Goal: Communication & Community: Share content

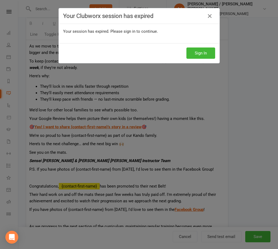
scroll to position [213, 0]
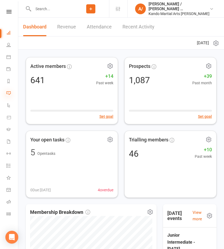
click at [8, 93] on icon at bounding box center [8, 93] width 4 height 4
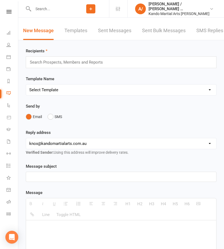
click at [73, 92] on select "Select Template [Email] 5 Class Pass Renewal - Used 4/5 classes [Email] 5 Class…" at bounding box center [121, 90] width 190 height 11
select select "993"
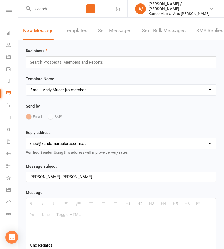
click at [97, 64] on input "text" at bounding box center [68, 62] width 79 height 7
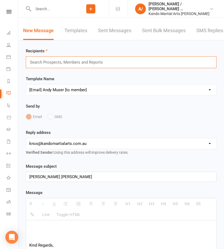
click at [98, 62] on input "text" at bounding box center [68, 62] width 79 height 7
click at [94, 66] on div "Search Prospects, Members and Reports" at bounding box center [121, 62] width 191 height 12
click at [94, 62] on input "text" at bounding box center [68, 62] width 79 height 7
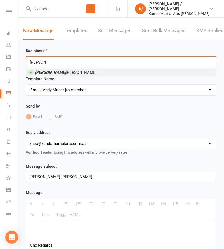
type input "ferris"
click at [47, 72] on span "Ferris Cheung" at bounding box center [66, 72] width 62 height 5
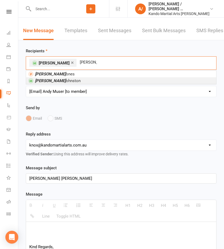
type input "zoe j"
click at [48, 80] on span "Zoe J ohnston" at bounding box center [58, 80] width 46 height 5
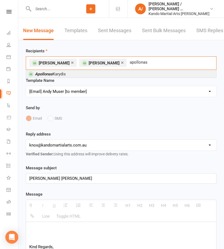
type input "apollonas"
click at [42, 74] on em "Apollonas" at bounding box center [44, 74] width 18 height 5
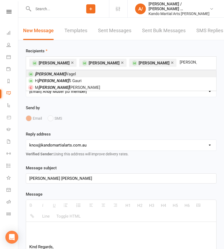
type input "arvin"
click at [44, 74] on span "Arvin Vagel" at bounding box center [55, 74] width 41 height 5
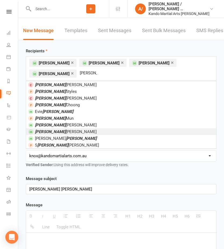
type input "hayden"
click at [54, 130] on span "Hayden Hetherington" at bounding box center [66, 131] width 62 height 5
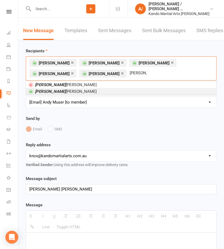
type input "joshua h"
click at [61, 91] on span "Joshua H etherington" at bounding box center [66, 91] width 62 height 5
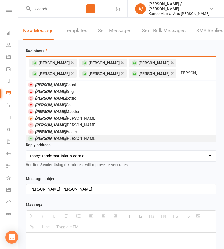
type input "xavier"
click at [64, 139] on span "Xavier Van Heumen" at bounding box center [66, 138] width 62 height 5
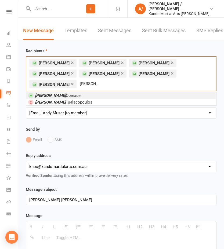
type input "royce"
click at [51, 94] on span "Royce Oberauer" at bounding box center [58, 95] width 47 height 5
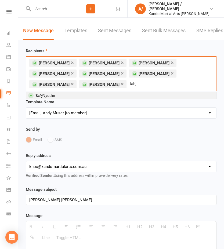
type input "tahj"
click at [79, 94] on li "Tahj Nyuthe" at bounding box center [121, 95] width 190 height 7
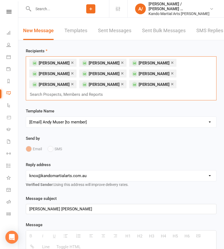
click at [108, 91] on input "text" at bounding box center [68, 94] width 79 height 7
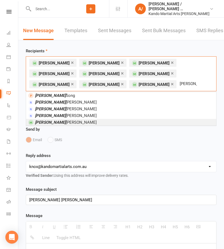
type input "vicki"
click at [54, 121] on span "Vicki Charlton" at bounding box center [66, 122] width 62 height 5
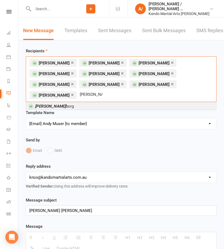
type input "aaron malm"
click at [56, 104] on em "Aaron Malm" at bounding box center [50, 106] width 31 height 5
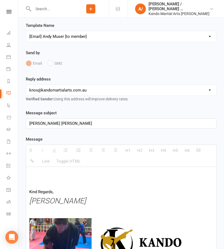
scroll to position [88, 0]
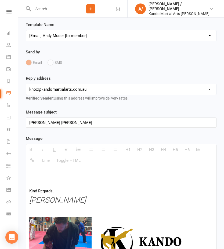
click at [79, 121] on div "Kando Knox" at bounding box center [121, 123] width 190 height 10
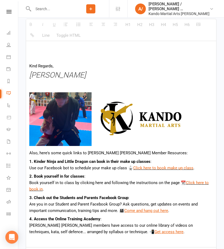
scroll to position [219, 0]
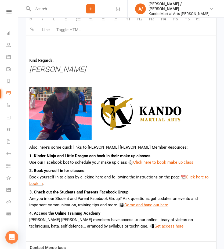
click at [195, 109] on p at bounding box center [121, 115] width 184 height 56
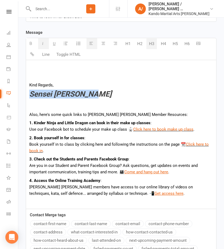
scroll to position [188, 0]
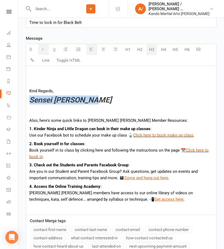
click at [152, 52] on button "H3" at bounding box center [151, 49] width 10 height 11
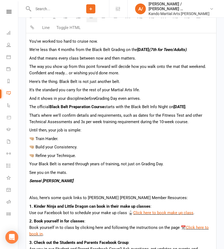
scroll to position [218, 0]
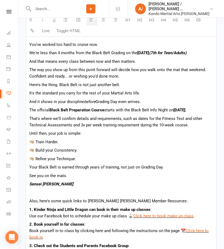
click at [81, 44] on p "You've worked too hard to cruise now." at bounding box center [121, 44] width 184 height 6
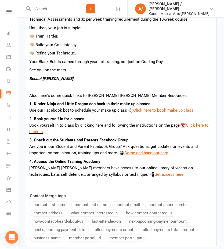
scroll to position [333, 0]
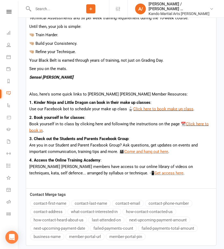
click at [51, 207] on button "contact-first-name" at bounding box center [50, 203] width 40 height 7
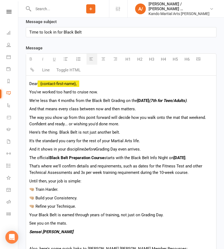
scroll to position [183, 0]
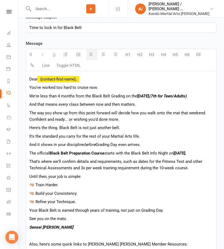
click at [96, 93] on p "We're less than 4 months from the Black Belt Grading on the 6th December (7th f…" at bounding box center [121, 96] width 184 height 6
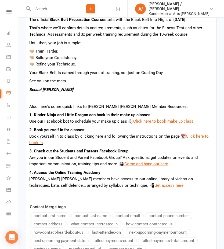
scroll to position [316, 0]
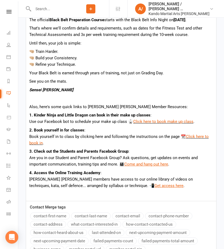
click at [84, 85] on p "See you on the mats." at bounding box center [121, 81] width 184 height 6
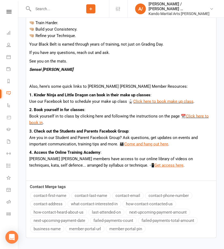
scroll to position [389, 0]
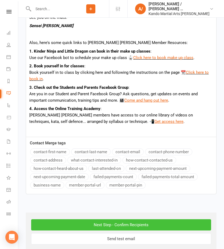
click at [59, 228] on input "Next Step - Confirm Recipients" at bounding box center [121, 224] width 180 height 11
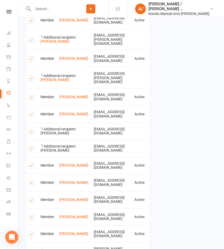
scroll to position [597, 0]
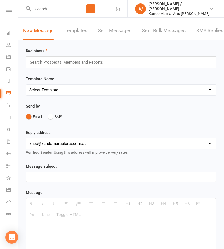
click at [163, 107] on div "Send by Email SMS" at bounding box center [121, 112] width 191 height 19
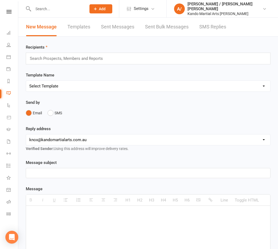
click at [45, 9] on input "text" at bounding box center [56, 9] width 51 height 8
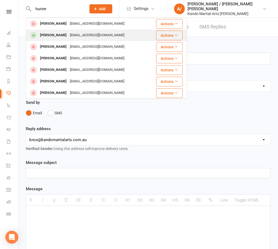
type input "hunter"
click at [56, 34] on div "Hunter Lee" at bounding box center [53, 35] width 30 height 8
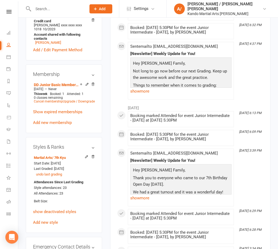
scroll to position [339, 0]
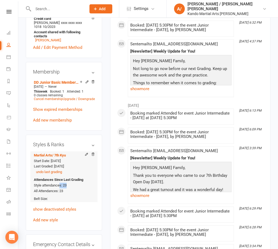
drag, startPoint x: 60, startPoint y: 157, endPoint x: 73, endPoint y: 157, distance: 13.7
click at [71, 177] on div "Attendances Since Last Grading Style attendances: 23 All Attendances: 23" at bounding box center [63, 185] width 58 height 17
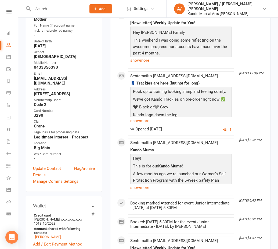
scroll to position [0, 0]
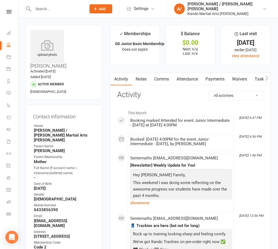
click at [209, 78] on link "Payments" at bounding box center [215, 79] width 27 height 12
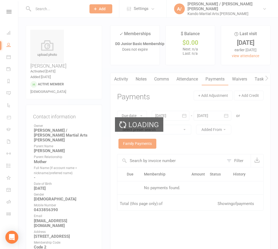
click at [197, 78] on div "Loading" at bounding box center [139, 124] width 278 height 249
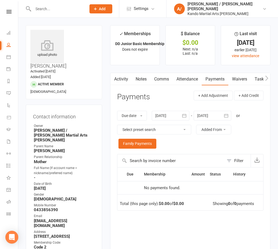
click at [197, 78] on link "Attendance" at bounding box center [187, 79] width 29 height 12
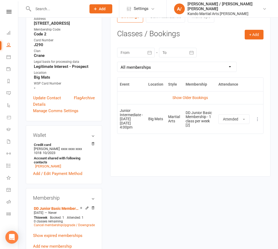
scroll to position [221, 0]
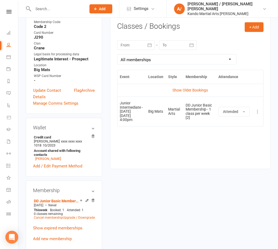
click at [145, 44] on button "button" at bounding box center [150, 45] width 10 height 10
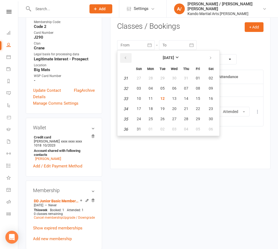
click at [122, 57] on button "button" at bounding box center [126, 58] width 12 height 10
click at [124, 57] on icon "button" at bounding box center [125, 58] width 4 height 4
click at [207, 77] on button "03" at bounding box center [211, 79] width 14 height 10
type input "03 May 2025"
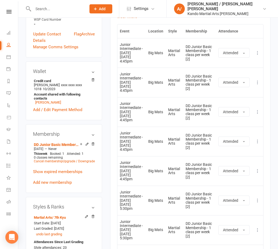
scroll to position [278, 0]
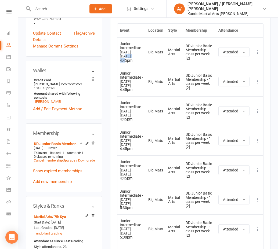
drag, startPoint x: 126, startPoint y: 55, endPoint x: 132, endPoint y: 74, distance: 20.1
click at [141, 55] on td "Junior Intermediate - Thursday 08 May 2025 4:45pm" at bounding box center [131, 52] width 29 height 30
drag, startPoint x: 131, startPoint y: 81, endPoint x: 140, endPoint y: 90, distance: 12.5
click at [138, 83] on div "Junior Intermediate - Thursday" at bounding box center [132, 77] width 24 height 12
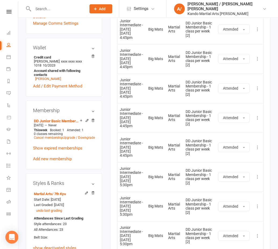
scroll to position [311, 0]
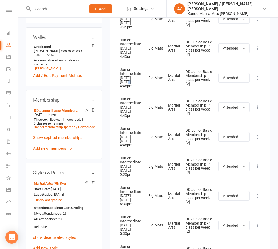
drag, startPoint x: 127, startPoint y: 84, endPoint x: 128, endPoint y: 106, distance: 21.8
click at [131, 84] on td "Junior Intermediate - Thursday 22 May 2025 4:45pm" at bounding box center [131, 78] width 29 height 30
drag, startPoint x: 125, startPoint y: 115, endPoint x: 132, endPoint y: 125, distance: 12.2
click at [131, 116] on td "Junior Intermediate - Thursday 29 May 2025 4:45pm" at bounding box center [131, 108] width 29 height 30
drag, startPoint x: 131, startPoint y: 138, endPoint x: 139, endPoint y: 140, distance: 7.6
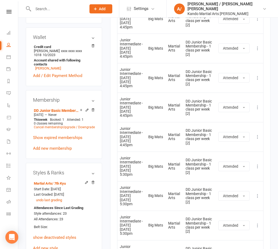
click at [134, 138] on div "Junior Intermediate - Thursday" at bounding box center [132, 133] width 24 height 12
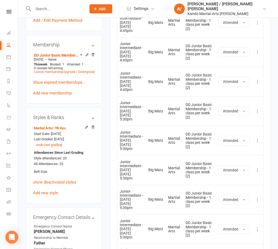
scroll to position [370, 0]
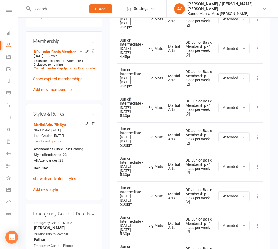
drag, startPoint x: 128, startPoint y: 99, endPoint x: 134, endPoint y: 134, distance: 35.7
click at [133, 99] on div "Junior Intermediate - Wednesday" at bounding box center [132, 103] width 24 height 12
drag, startPoint x: 134, startPoint y: 149, endPoint x: 138, endPoint y: 153, distance: 5.3
click at [137, 150] on td "Junior Intermediate - Wednesday 18 Jun 2025 5:30pm" at bounding box center [131, 137] width 29 height 30
drag, startPoint x: 130, startPoint y: 173, endPoint x: 142, endPoint y: 173, distance: 12.1
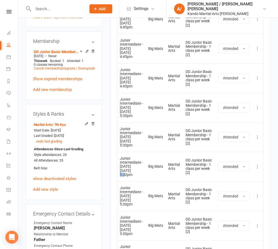
click at [139, 173] on td "Junior Intermediate - Wednesday 25 Jun 2025 5:30pm" at bounding box center [131, 167] width 29 height 30
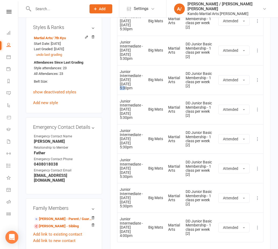
scroll to position [457, 0]
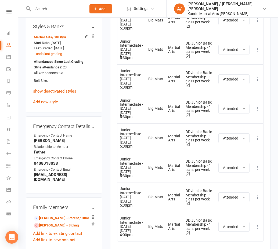
drag, startPoint x: 127, startPoint y: 107, endPoint x: 134, endPoint y: 132, distance: 25.5
click at [129, 108] on div "Junior Intermediate - Wednesday" at bounding box center [132, 105] width 24 height 12
drag, startPoint x: 130, startPoint y: 141, endPoint x: 136, endPoint y: 154, distance: 14.1
click at [135, 142] on td "Junior Intermediate - Wednesday 23 Jul 2025 5:30pm" at bounding box center [131, 138] width 29 height 30
drag, startPoint x: 127, startPoint y: 163, endPoint x: 140, endPoint y: 167, distance: 13.9
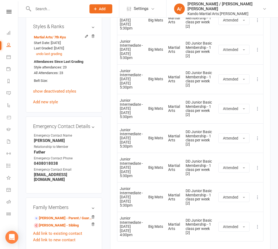
click at [132, 165] on div "Junior Intermediate - Wednesday" at bounding box center [132, 163] width 24 height 12
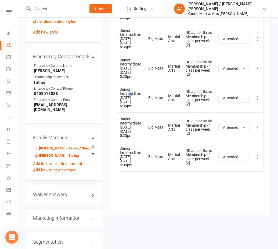
scroll to position [533, 0]
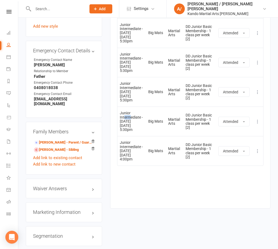
drag, startPoint x: 125, startPoint y: 119, endPoint x: 134, endPoint y: 128, distance: 12.6
click at [129, 119] on div "Junior Intermediate - Wednesday" at bounding box center [132, 117] width 24 height 12
drag, startPoint x: 125, startPoint y: 156, endPoint x: 147, endPoint y: 158, distance: 21.2
click at [140, 156] on td "Junior Intermediate - Tuesday 12 Aug 2025 4:00pm" at bounding box center [131, 151] width 29 height 30
click at [167, 155] on td "Martial Arts" at bounding box center [174, 151] width 17 height 30
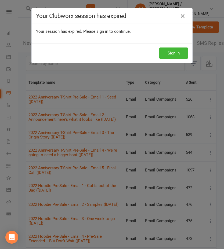
select select "100"
click at [49, 99] on div "Your Clubworx session has expired Your session has expired. Please sign in to c…" at bounding box center [112, 124] width 224 height 249
click at [8, 13] on div "Your Clubworx session has expired Your session has expired. Please sign in to c…" at bounding box center [112, 124] width 224 height 249
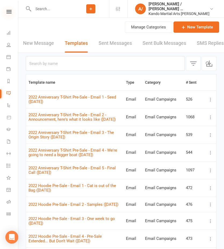
click at [9, 12] on icon at bounding box center [8, 11] width 5 height 3
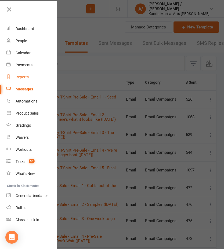
click at [24, 77] on div "Reports" at bounding box center [22, 77] width 13 height 4
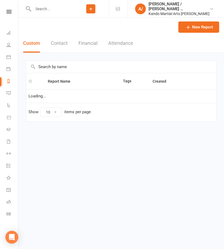
select select "100"
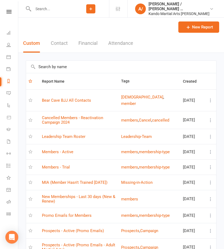
click at [62, 63] on input "text" at bounding box center [121, 67] width 190 height 12
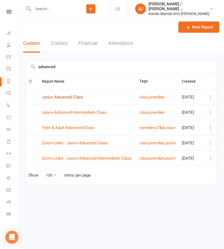
type input "advanced"
click at [77, 98] on link "Junior Advanced Class" at bounding box center [62, 97] width 41 height 5
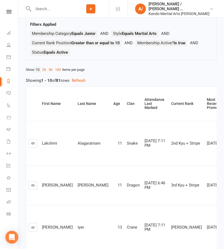
scroll to position [51, 0]
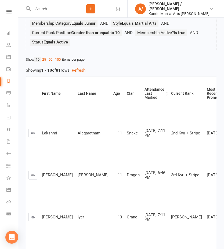
click at [144, 95] on div "Attendance Last Marked" at bounding box center [154, 94] width 20 height 12
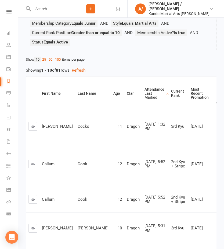
click at [144, 96] on div "Attendance Last Marked" at bounding box center [154, 94] width 20 height 12
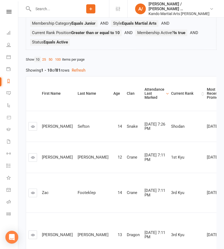
click at [171, 95] on div "Current Rank" at bounding box center [185, 94] width 29 height 4
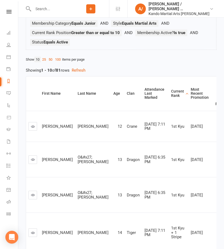
click at [171, 94] on div "Current Rank" at bounding box center [177, 93] width 13 height 8
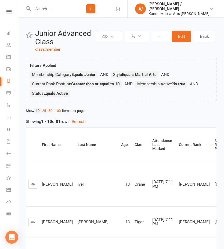
scroll to position [4, 0]
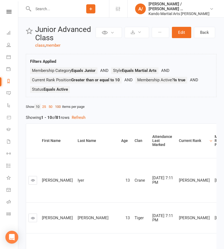
click at [61, 106] on link "100" at bounding box center [58, 107] width 8 height 6
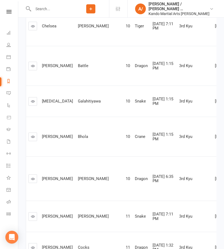
scroll to position [1056, 0]
